Goal: Complete application form

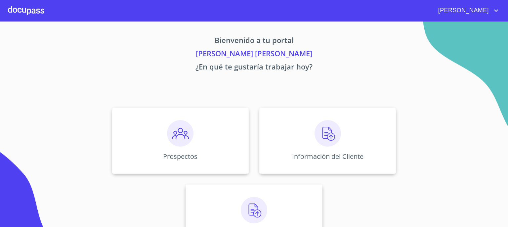
scroll to position [28, 0]
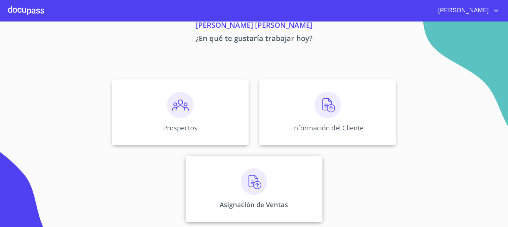
click at [252, 182] on img at bounding box center [254, 181] width 26 height 26
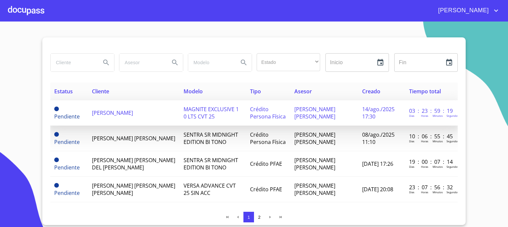
click at [127, 115] on span "[PERSON_NAME]" at bounding box center [112, 112] width 41 height 7
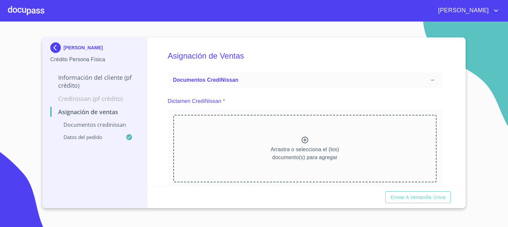
click at [303, 139] on icon at bounding box center [305, 140] width 7 height 7
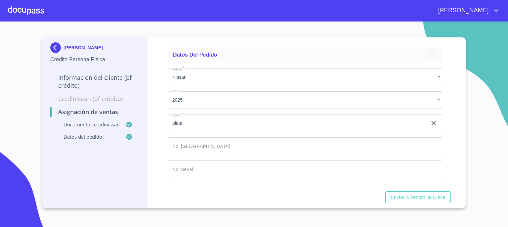
scroll to position [394, 0]
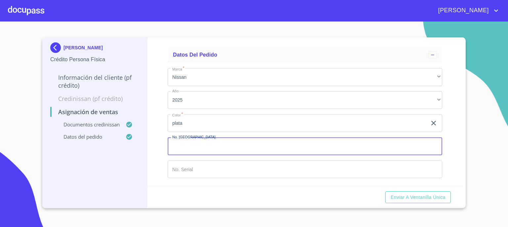
click at [339, 146] on input "Marca   *" at bounding box center [305, 146] width 274 height 18
type input "148839"
click at [324, 132] on input "Marca   *" at bounding box center [297, 123] width 259 height 18
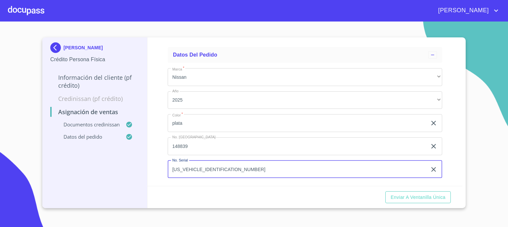
type input "[US_VEHICLE_IDENTIFICATION_NUMBER]"
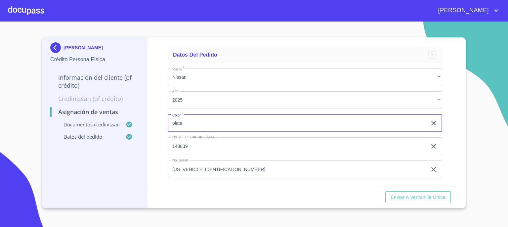
click at [344, 124] on input "plata" at bounding box center [297, 123] width 259 height 18
type input "p"
type input "NARANJA"
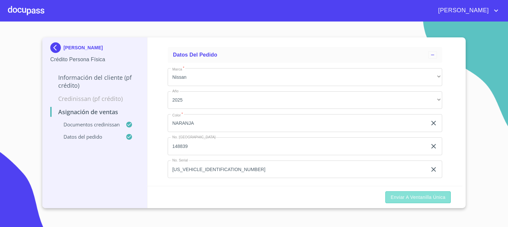
click at [417, 193] on span "Enviar a Ventanilla única" at bounding box center [418, 197] width 55 height 8
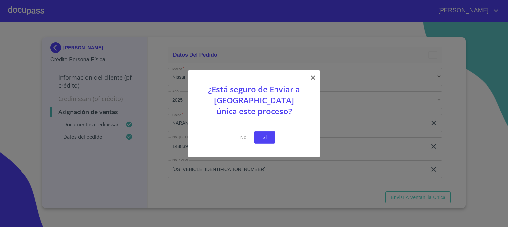
click at [261, 137] on span "Si" at bounding box center [264, 137] width 11 height 8
